Goal: Task Accomplishment & Management: Manage account settings

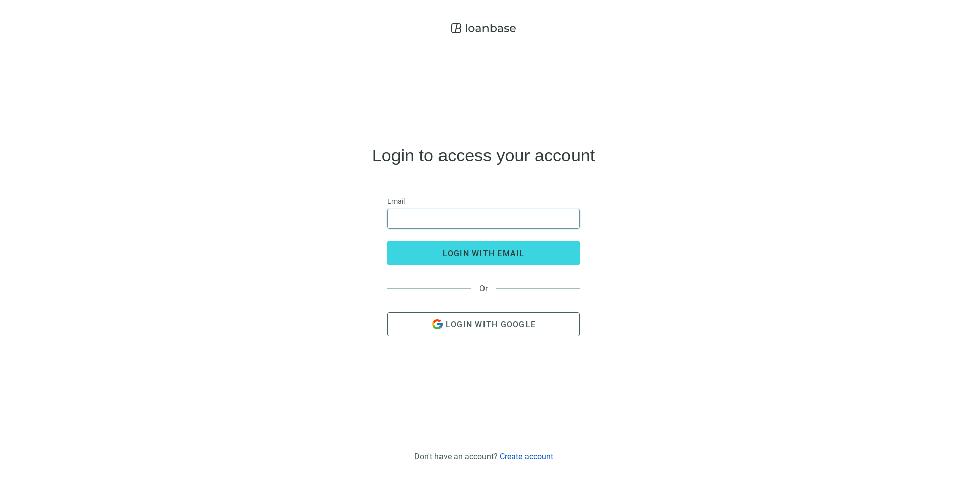
click at [498, 219] on input "email" at bounding box center [483, 218] width 179 height 19
type input "**********"
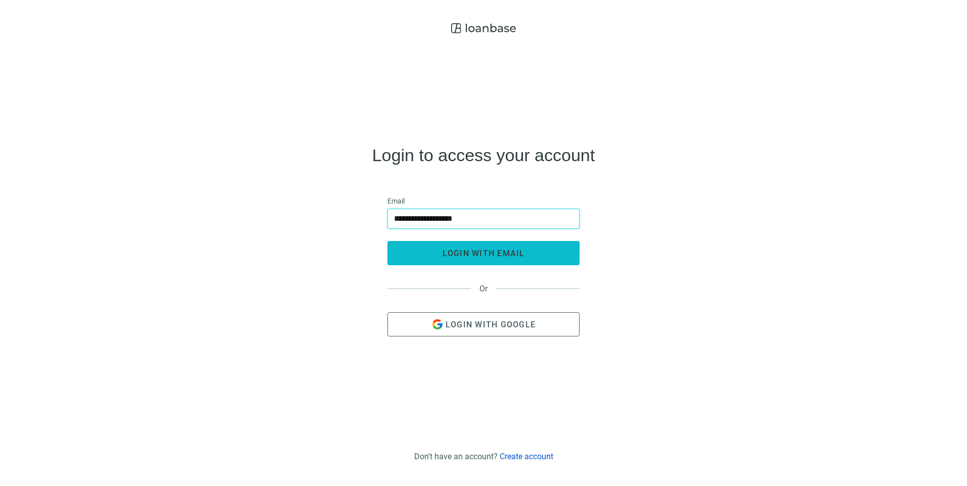
click at [475, 245] on button "login with email" at bounding box center [483, 253] width 192 height 24
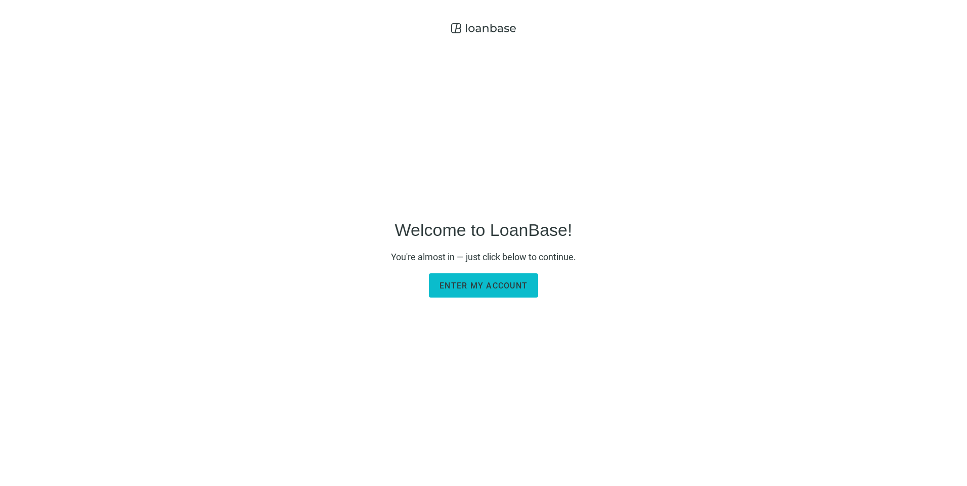
click at [455, 290] on span "Enter my account" at bounding box center [483, 286] width 88 height 10
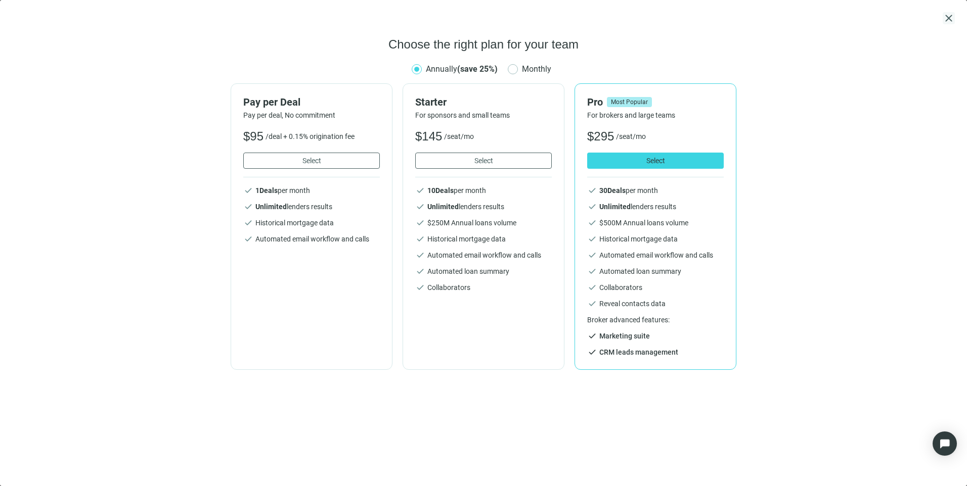
click at [949, 18] on span "close" at bounding box center [948, 18] width 12 height 12
click at [940, 20] on div "close" at bounding box center [483, 18] width 942 height 12
click at [942, 20] on div "close" at bounding box center [483, 18] width 942 height 12
click at [947, 20] on span "close" at bounding box center [948, 18] width 12 height 12
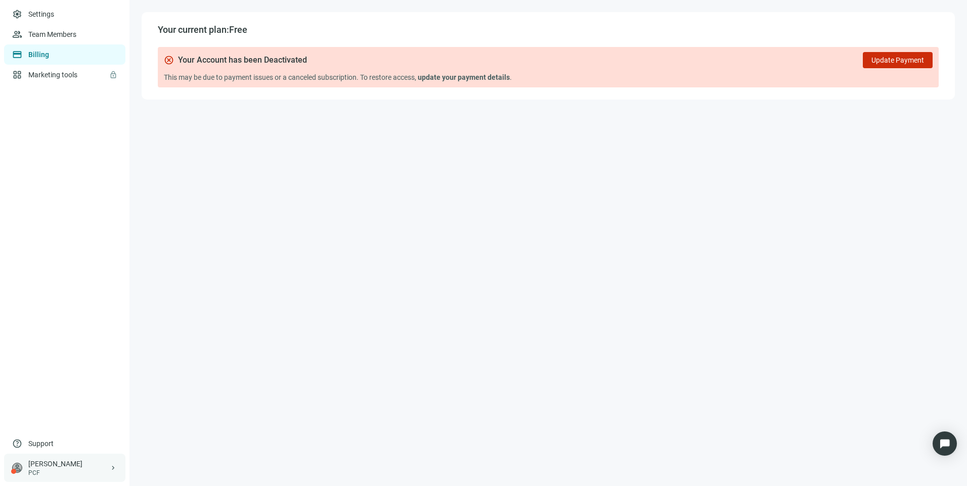
click at [53, 465] on div "[PERSON_NAME]" at bounding box center [68, 464] width 81 height 10
click at [177, 475] on div "logout Log out" at bounding box center [191, 469] width 121 height 18
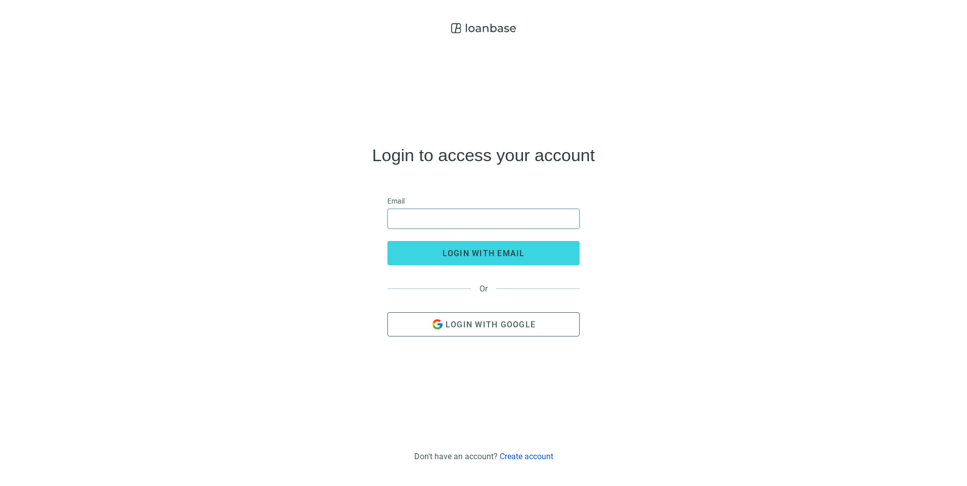
click at [442, 217] on input "email" at bounding box center [483, 218] width 179 height 19
type input "**********"
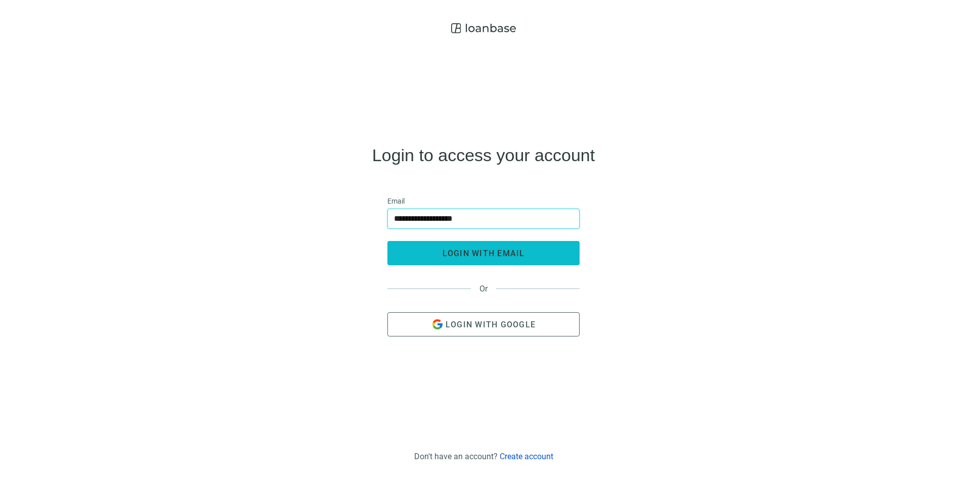
click at [451, 260] on button "login with email" at bounding box center [483, 253] width 192 height 24
